Goal: Register for event/course

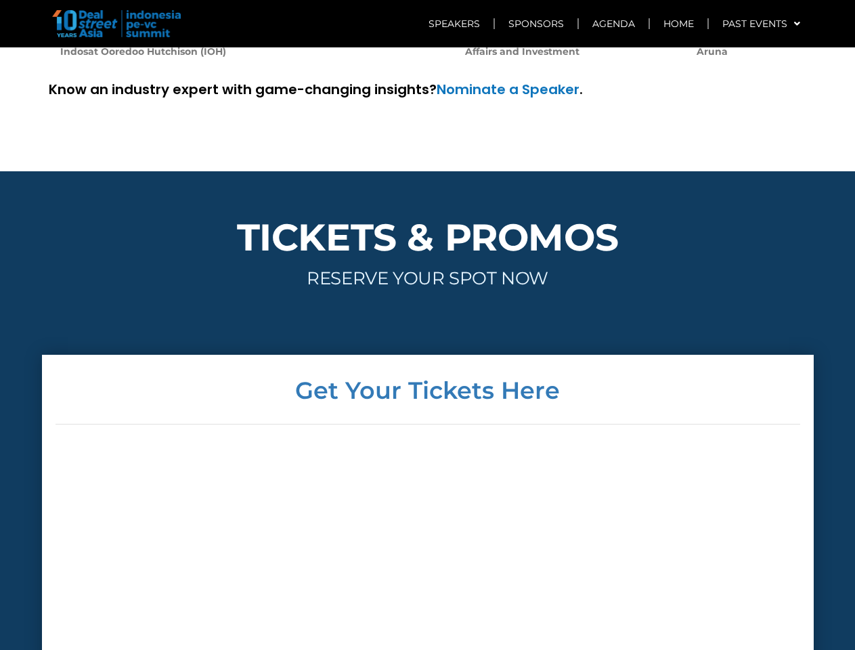
scroll to position [3264, 0]
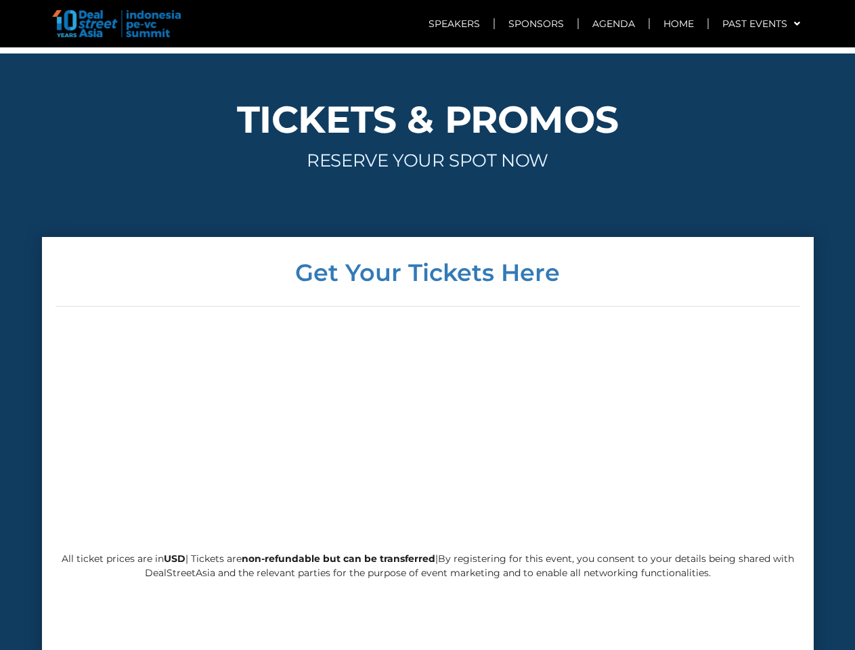
scroll to position [3382, 0]
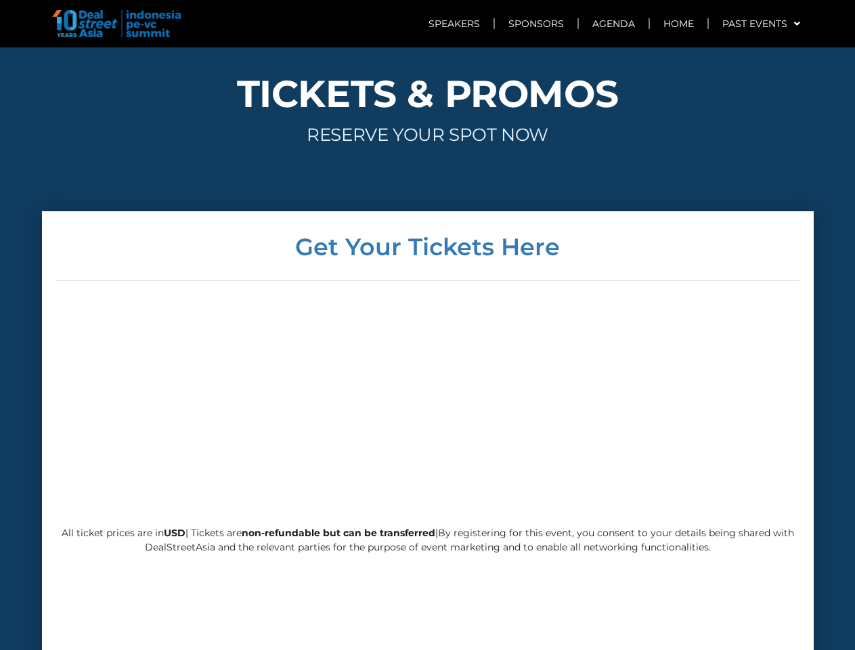
scroll to position [3115, 0]
